Goal: Task Accomplishment & Management: Manage account settings

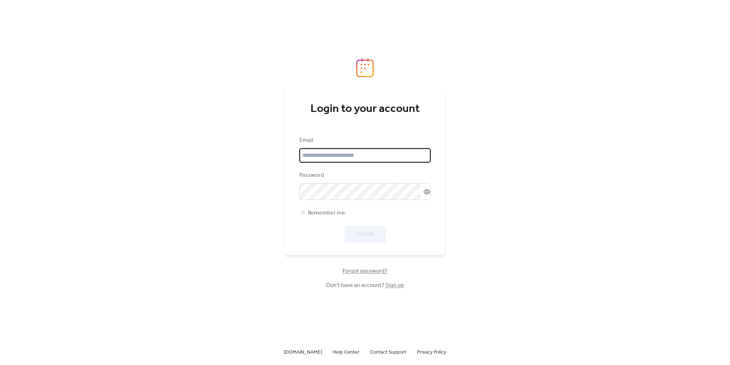
type input "**********"
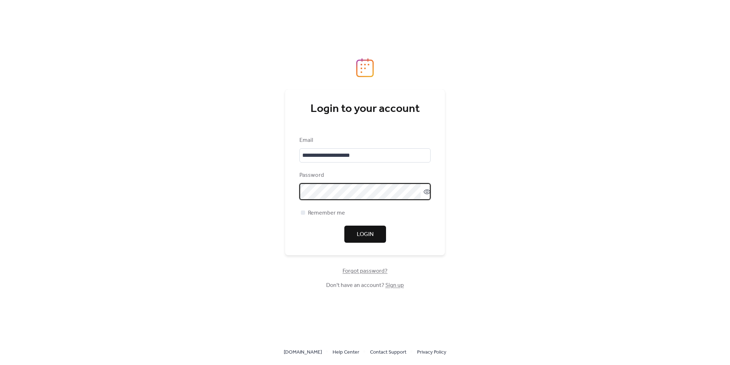
click at [373, 237] on span "Login" at bounding box center [365, 234] width 17 height 9
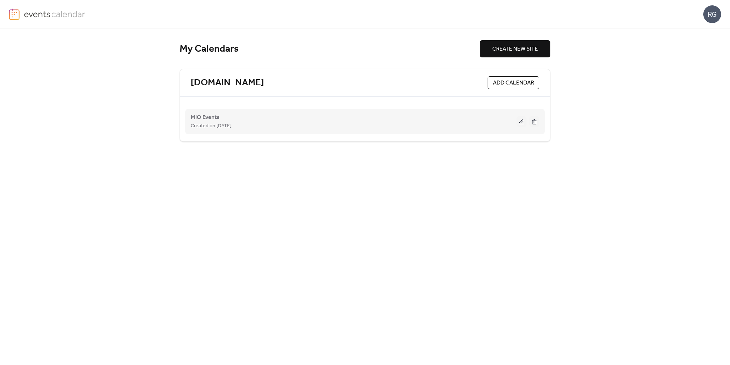
click at [523, 123] on button at bounding box center [521, 121] width 10 height 11
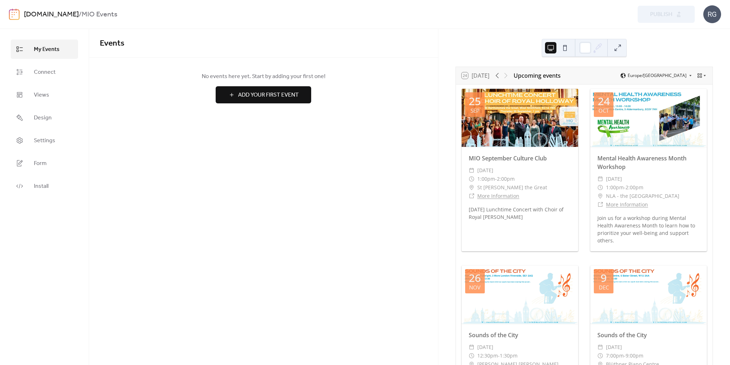
click at [715, 14] on div "RG" at bounding box center [712, 14] width 18 height 18
click at [704, 34] on span "Account" at bounding box center [698, 32] width 21 height 9
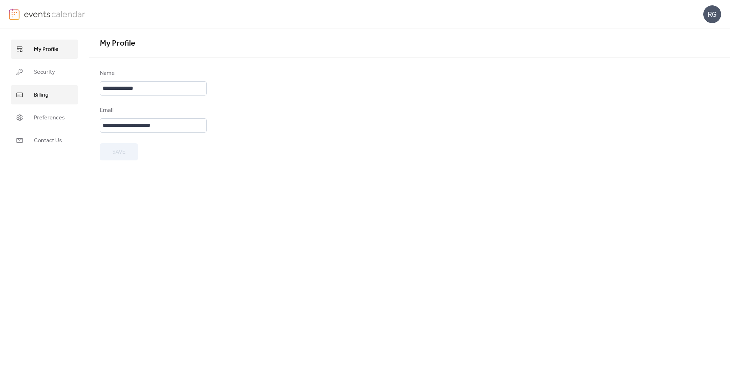
click at [41, 93] on span "Billing" at bounding box center [41, 95] width 15 height 9
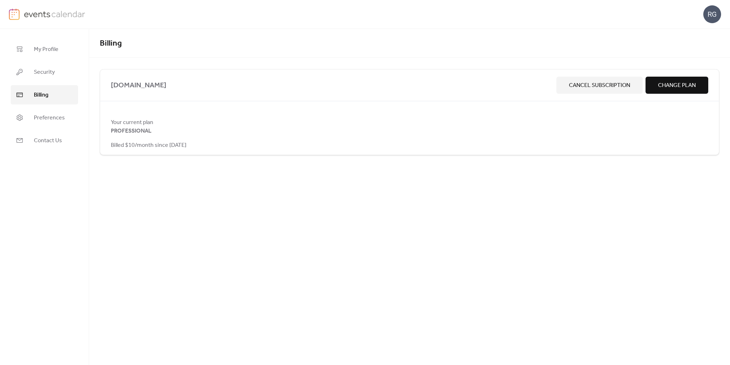
click at [164, 130] on div "Your current plan PROFESSIONAL Billed $10/month since [DATE]" at bounding box center [409, 133] width 619 height 31
click at [52, 110] on link "Preferences" at bounding box center [44, 117] width 67 height 19
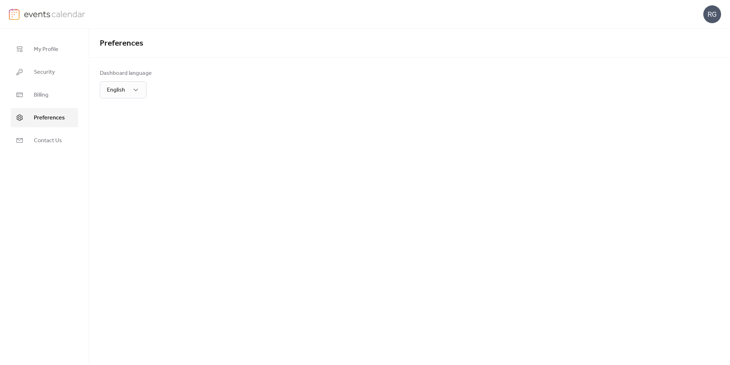
click at [52, 126] on link "Preferences" at bounding box center [44, 117] width 67 height 19
click at [51, 97] on link "Billing" at bounding box center [44, 94] width 67 height 19
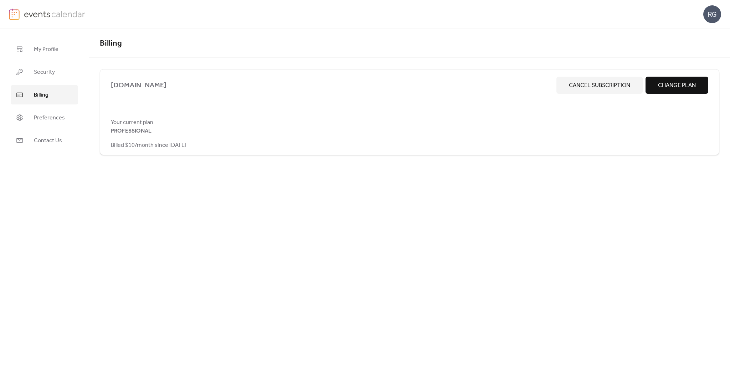
click at [659, 84] on span "Change Plan" at bounding box center [677, 85] width 38 height 9
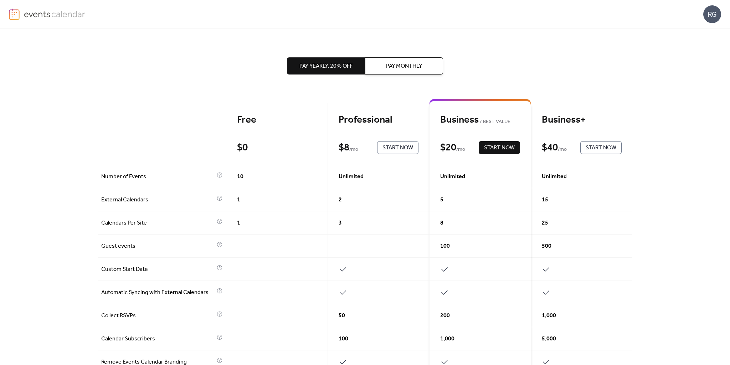
click at [40, 11] on img at bounding box center [55, 14] width 62 height 11
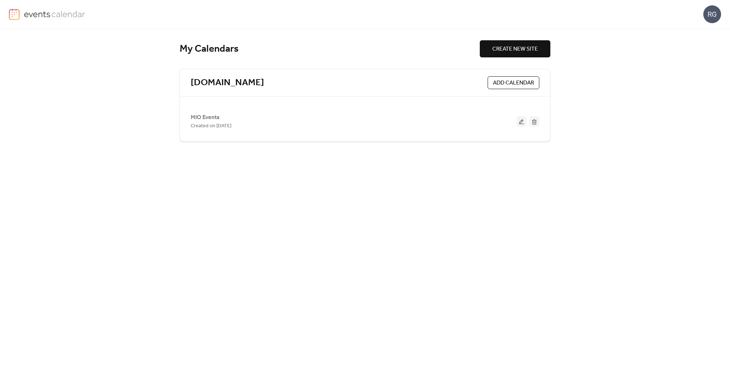
click at [40, 11] on img at bounding box center [55, 14] width 62 height 11
